Goal: Find contact information: Find contact information

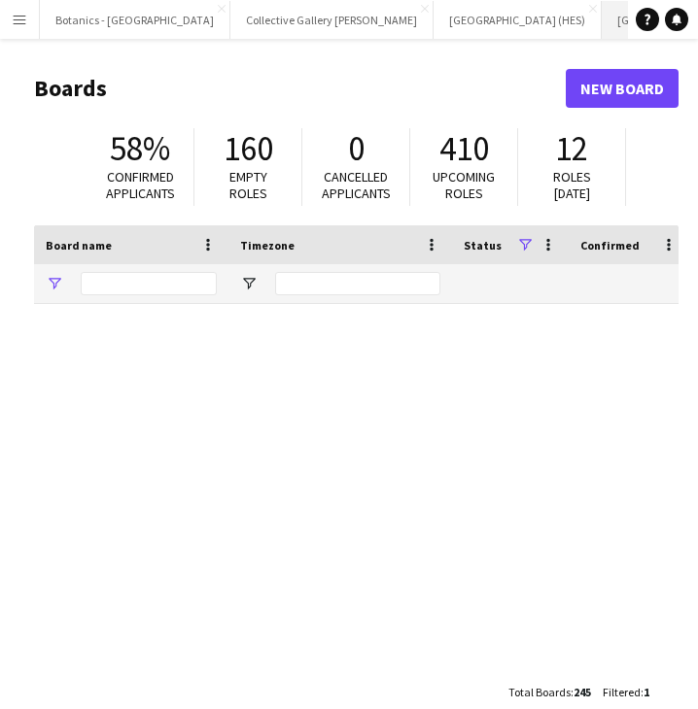
type input "*******"
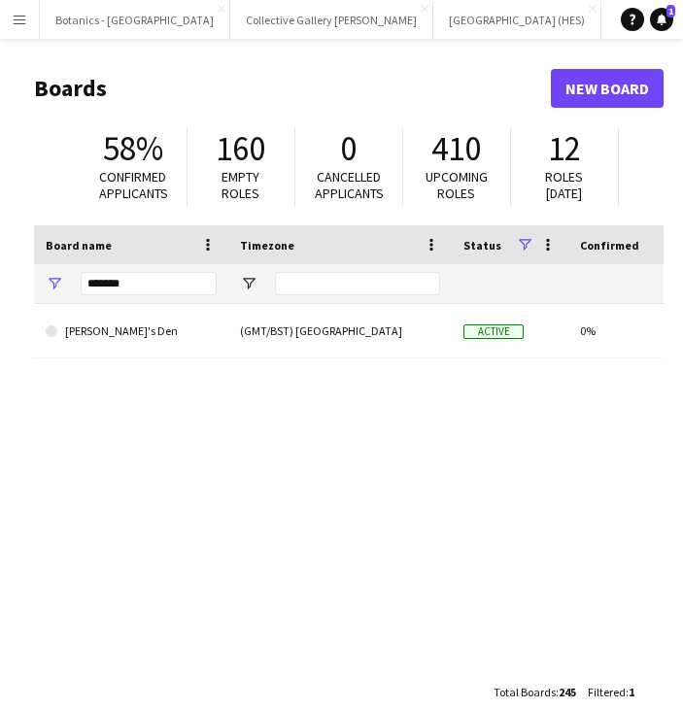
click at [15, 22] on app-icon "Menu" at bounding box center [20, 20] width 16 height 16
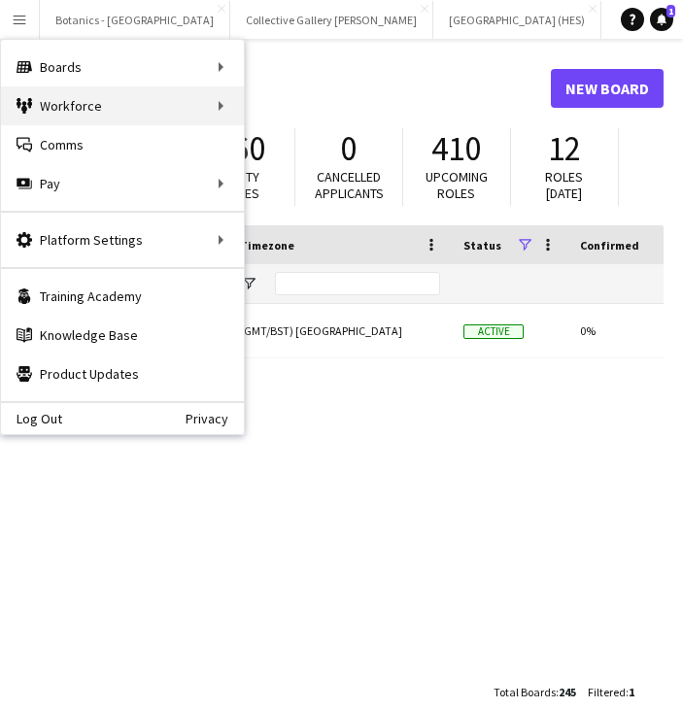
click at [64, 103] on div "Workforce Workforce" at bounding box center [122, 105] width 243 height 39
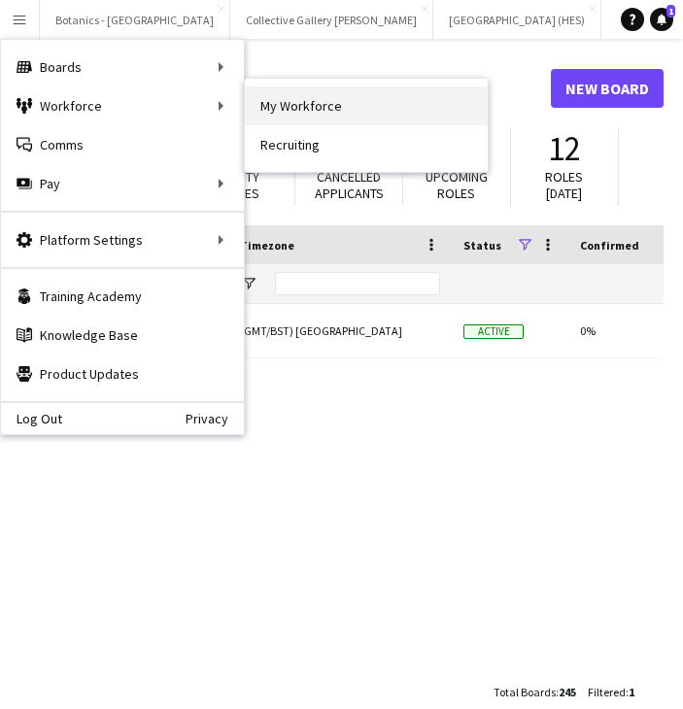
click at [283, 107] on link "My Workforce" at bounding box center [366, 105] width 243 height 39
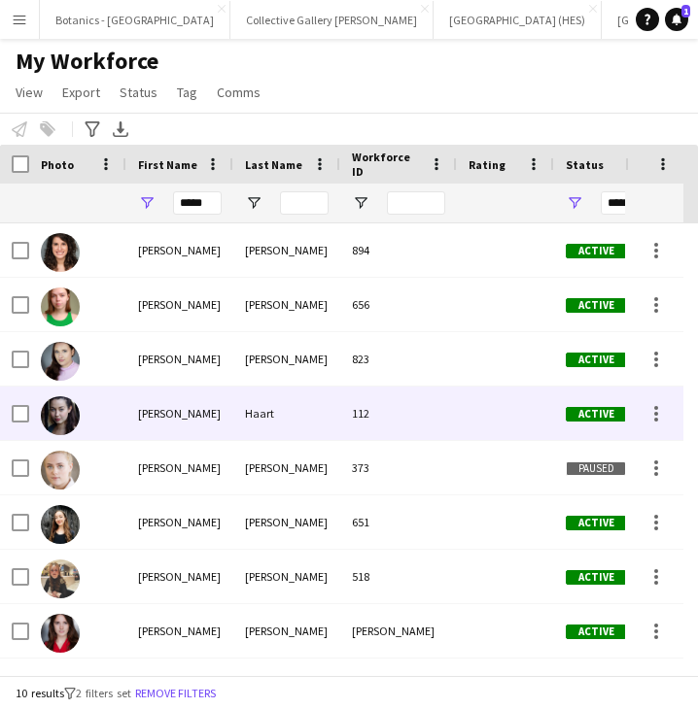
click at [230, 406] on div "[PERSON_NAME]" at bounding box center [179, 413] width 107 height 53
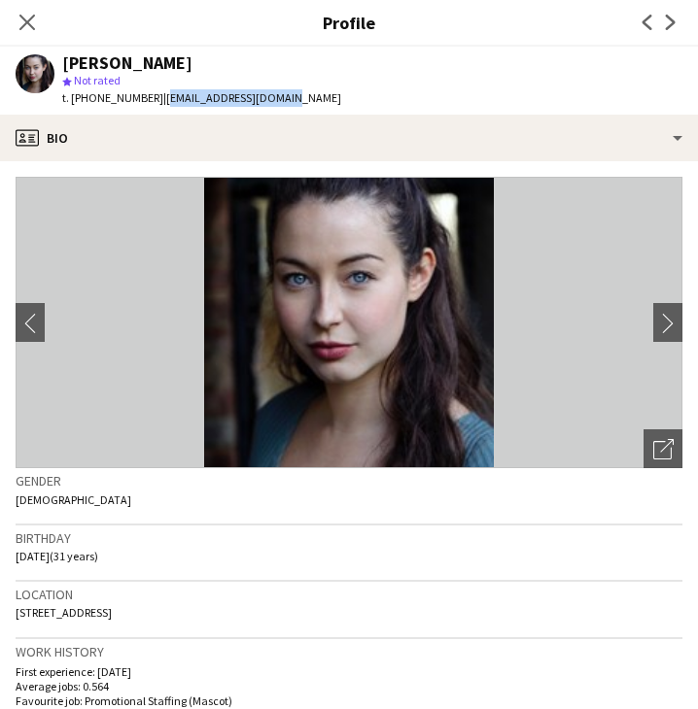
drag, startPoint x: 159, startPoint y: 96, endPoint x: 276, endPoint y: 96, distance: 116.6
click at [276, 96] on div "[PERSON_NAME] star Not rated t. [PHONE_NUMBER] | [EMAIL_ADDRESS][DOMAIN_NAME]" at bounding box center [178, 81] width 357 height 68
copy span "[EMAIL_ADDRESS][DOMAIN_NAME]"
click at [22, 23] on icon "Close pop-in" at bounding box center [27, 23] width 16 height 16
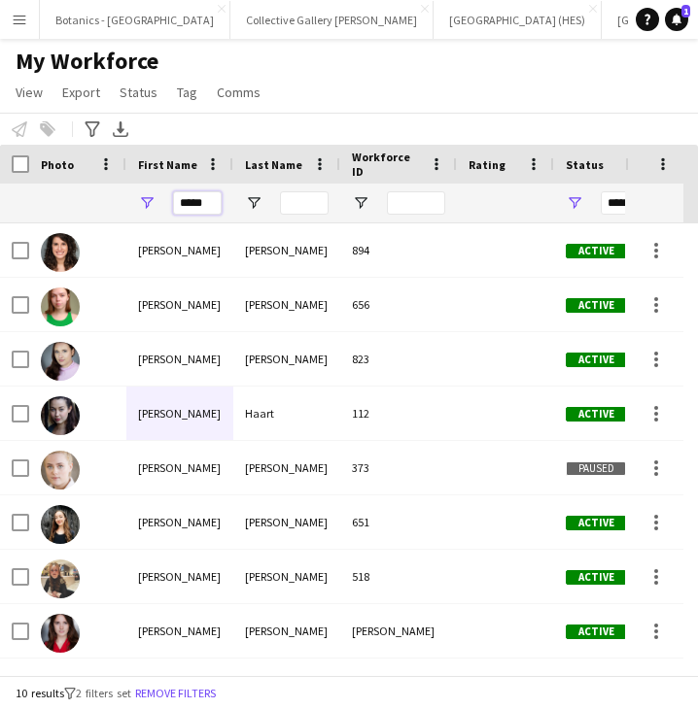
drag, startPoint x: 201, startPoint y: 198, endPoint x: 85, endPoint y: 201, distance: 115.7
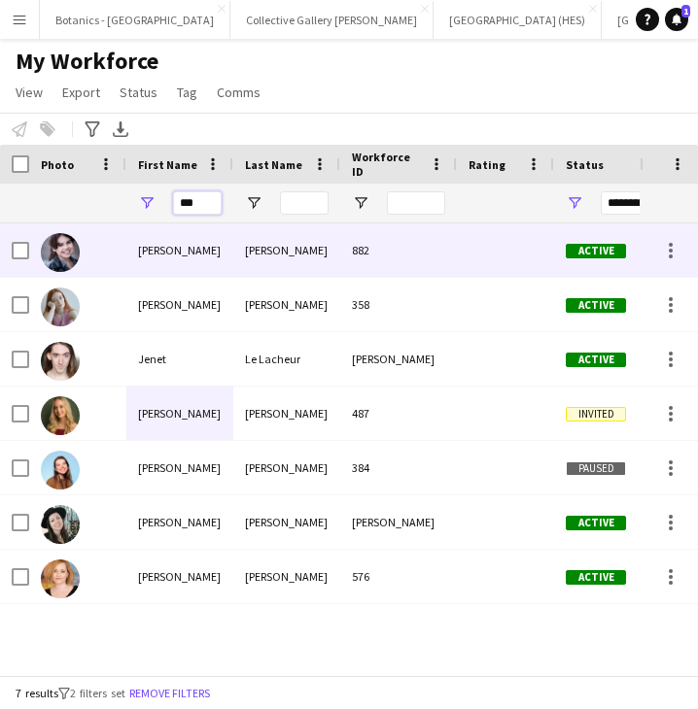
type input "***"
click at [166, 252] on div "[PERSON_NAME]" at bounding box center [179, 249] width 107 height 53
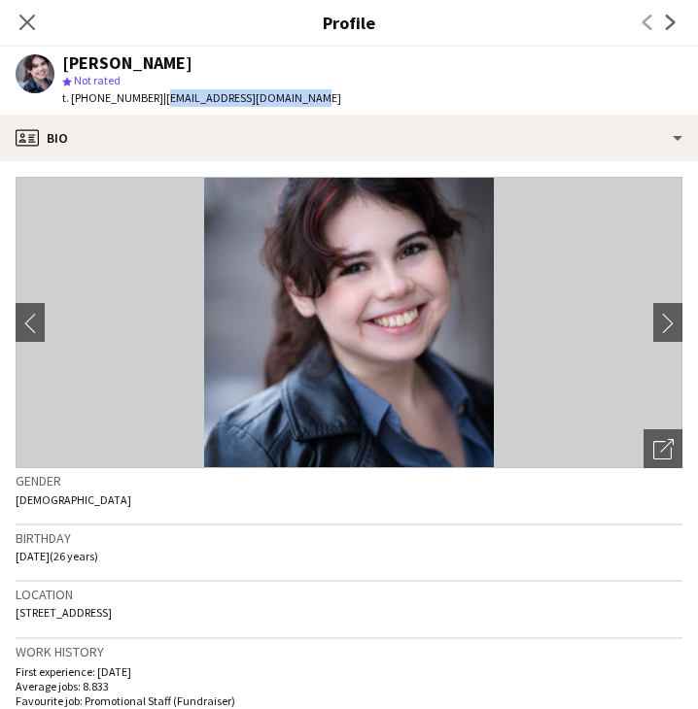
drag, startPoint x: 154, startPoint y: 97, endPoint x: 299, endPoint y: 93, distance: 145.8
click at [299, 93] on span "| [EMAIL_ADDRESS][DOMAIN_NAME]" at bounding box center [252, 97] width 178 height 15
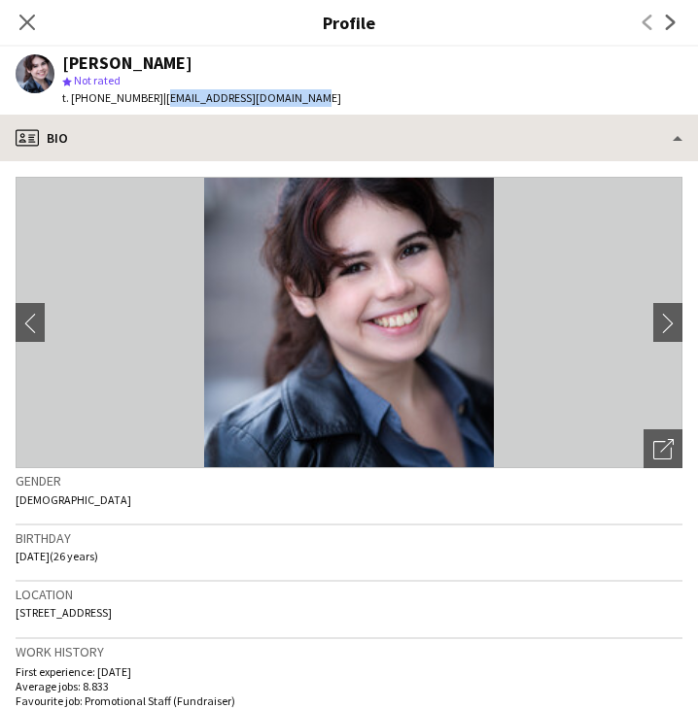
copy span "[EMAIL_ADDRESS][DOMAIN_NAME]"
